Goal: Transaction & Acquisition: Purchase product/service

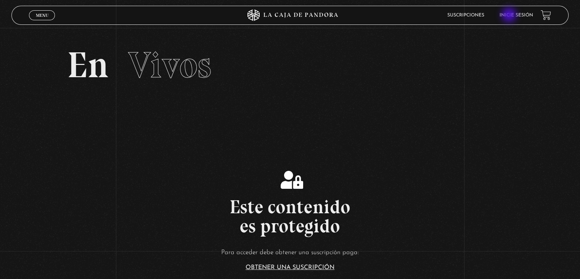
click at [510, 16] on link "Inicie sesión" at bounding box center [517, 15] width 34 height 5
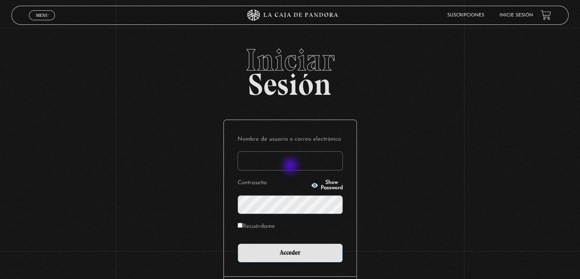
click at [291, 166] on input "Nombre de usuario o correo electrónico" at bounding box center [290, 160] width 105 height 19
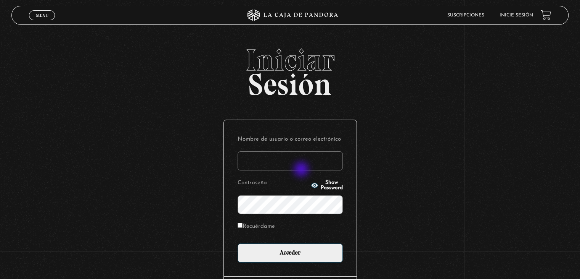
type input "mjgr0327@gmail.com"
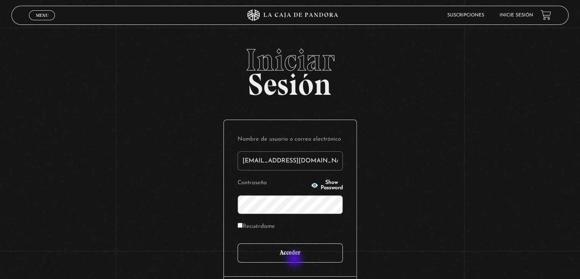
click at [296, 258] on input "Acceder" at bounding box center [290, 252] width 105 height 19
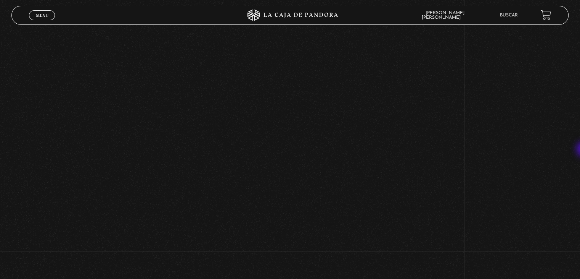
scroll to position [180, 0]
drag, startPoint x: 580, startPoint y: 165, endPoint x: 574, endPoint y: 148, distance: 18.1
click at [574, 148] on div "Volver Setiembre 4 - 830pm CR El Entorno sí afecta" at bounding box center [290, 80] width 580 height 464
click at [487, 180] on div "Volver Setiembre 4 - 830pm CR El Entorno sí afecta" at bounding box center [290, 145] width 580 height 464
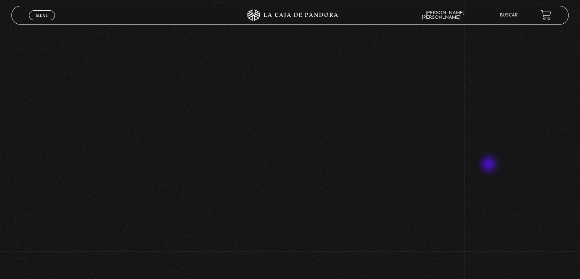
scroll to position [191, 0]
